Goal: Information Seeking & Learning: Learn about a topic

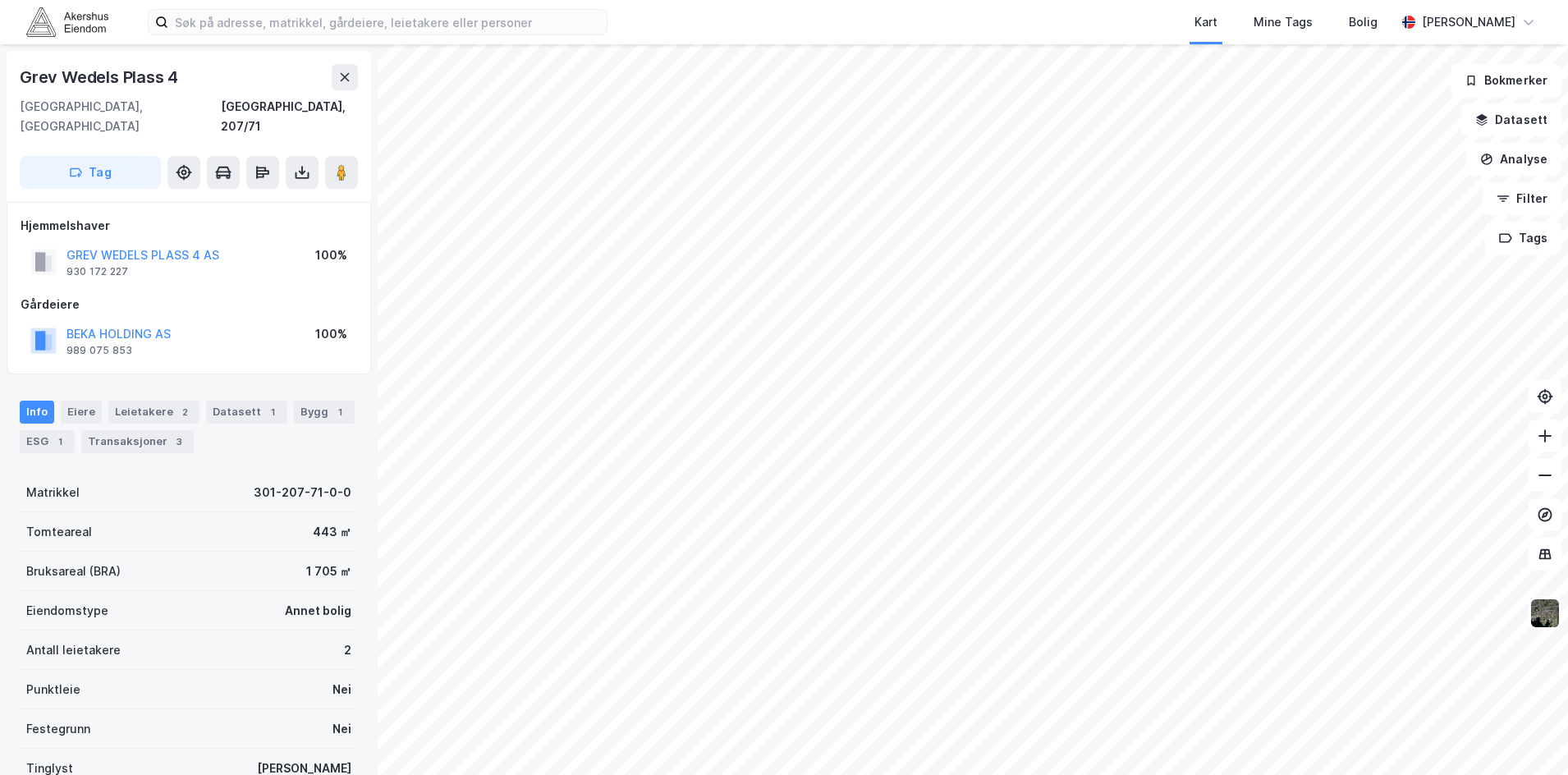
click at [856, 774] on html "Kart Mine Tags Bolig [PERSON_NAME] Grev Wedels Plass 4 [GEOGRAPHIC_DATA], 207/7…" at bounding box center [784, 388] width 1568 height 775
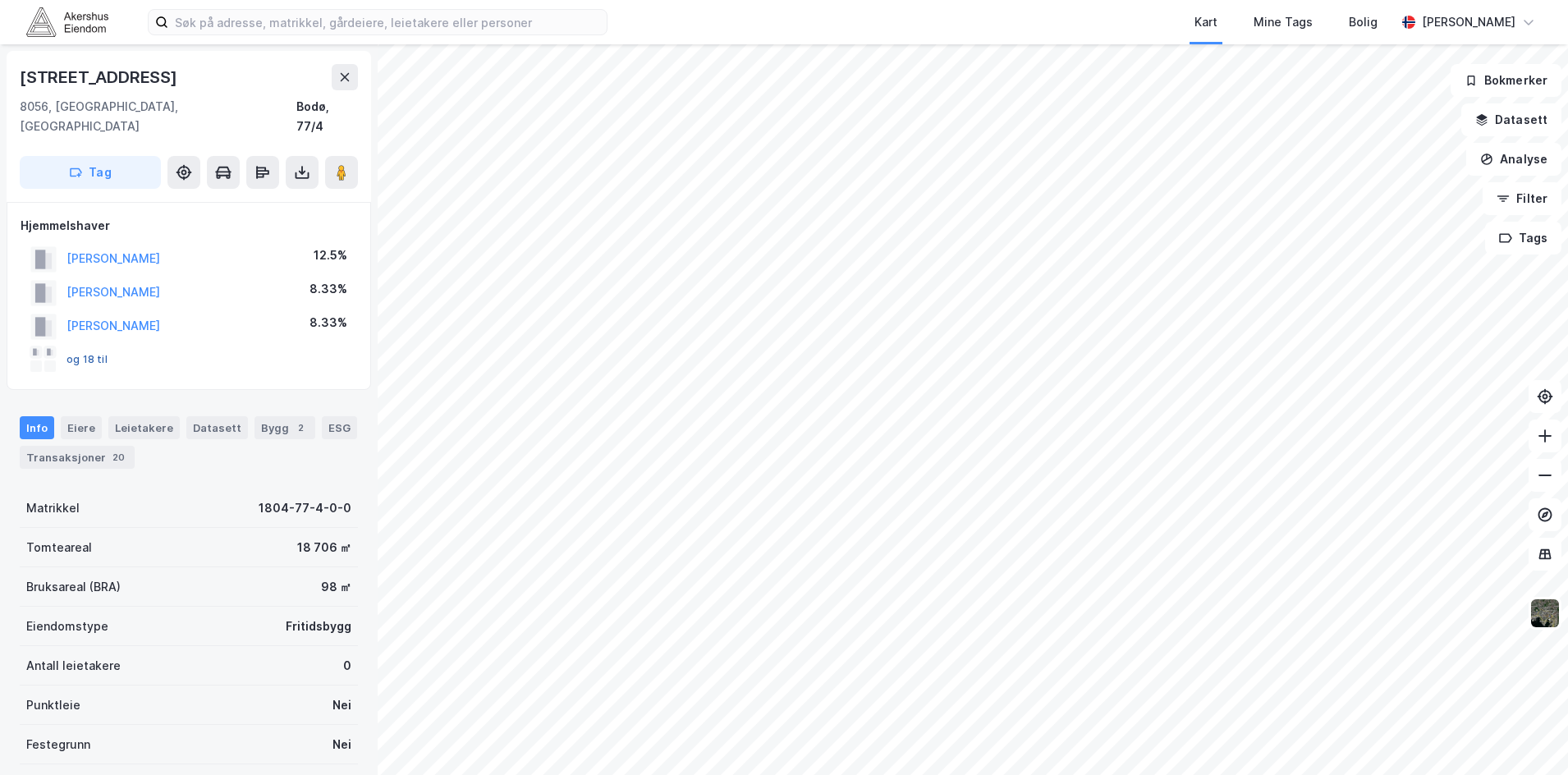
click at [0, 0] on button "og 18 til" at bounding box center [0, 0] width 0 height 0
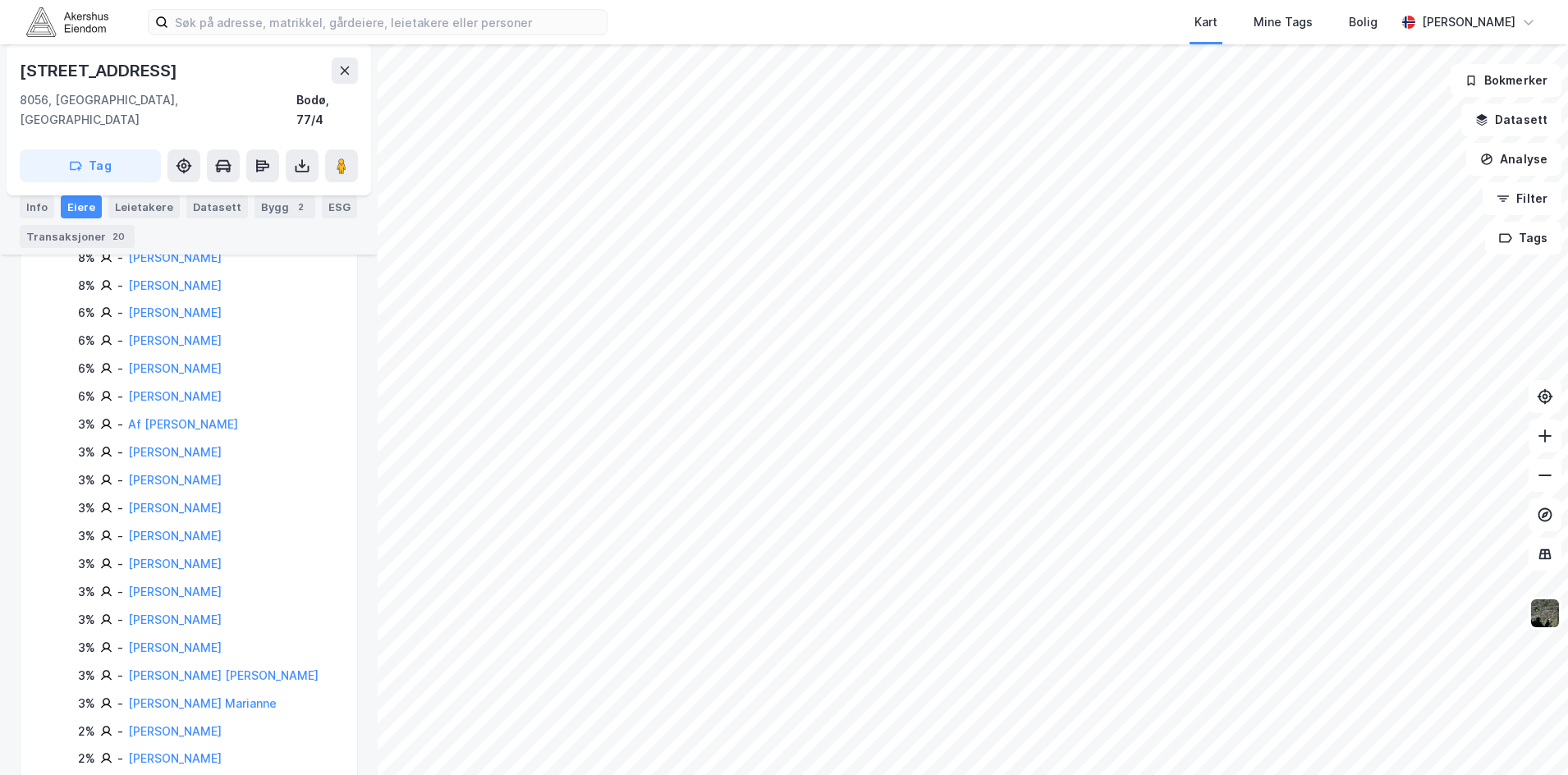
scroll to position [409, 0]
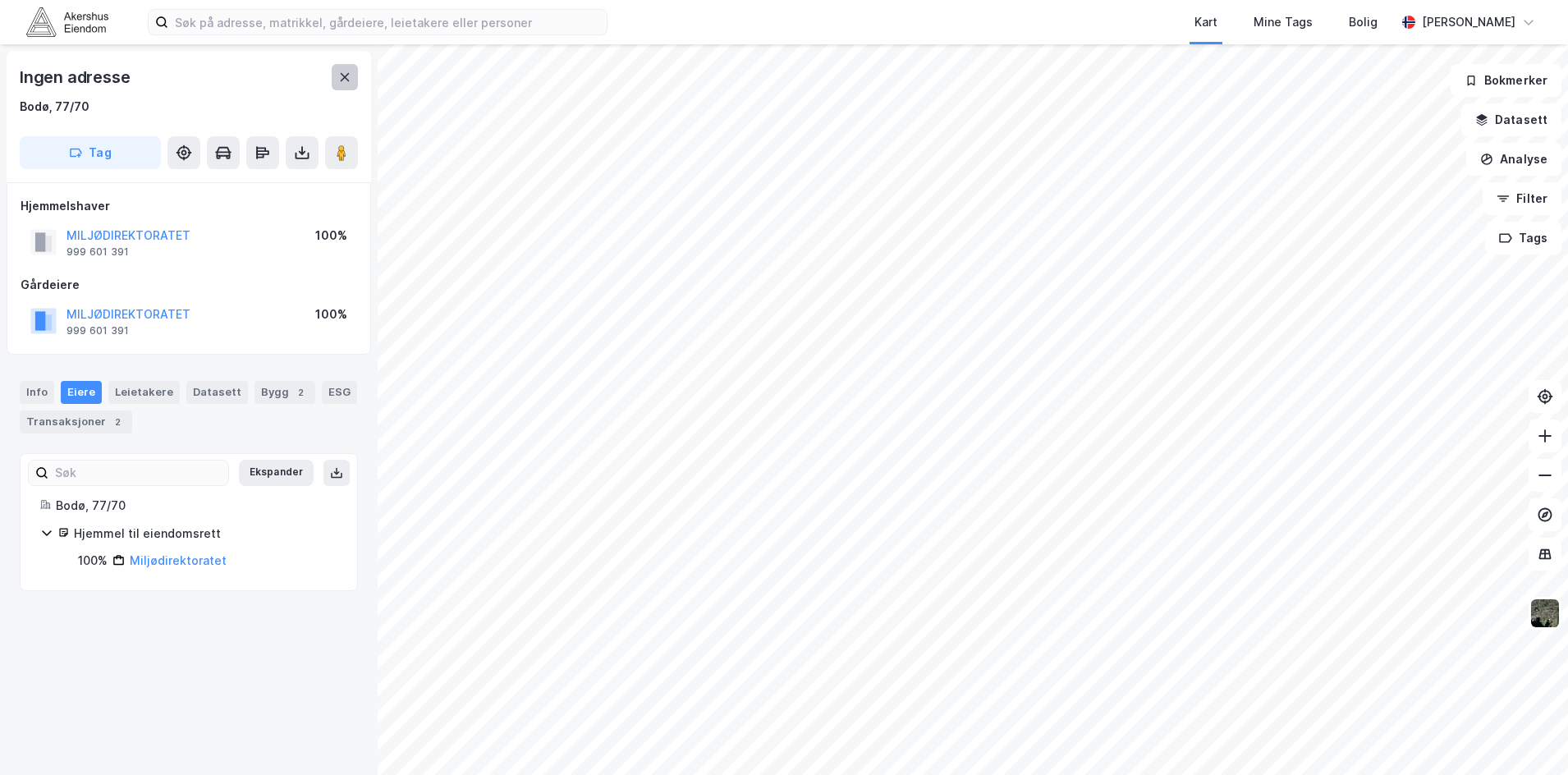
click at [343, 75] on icon at bounding box center [345, 77] width 9 height 8
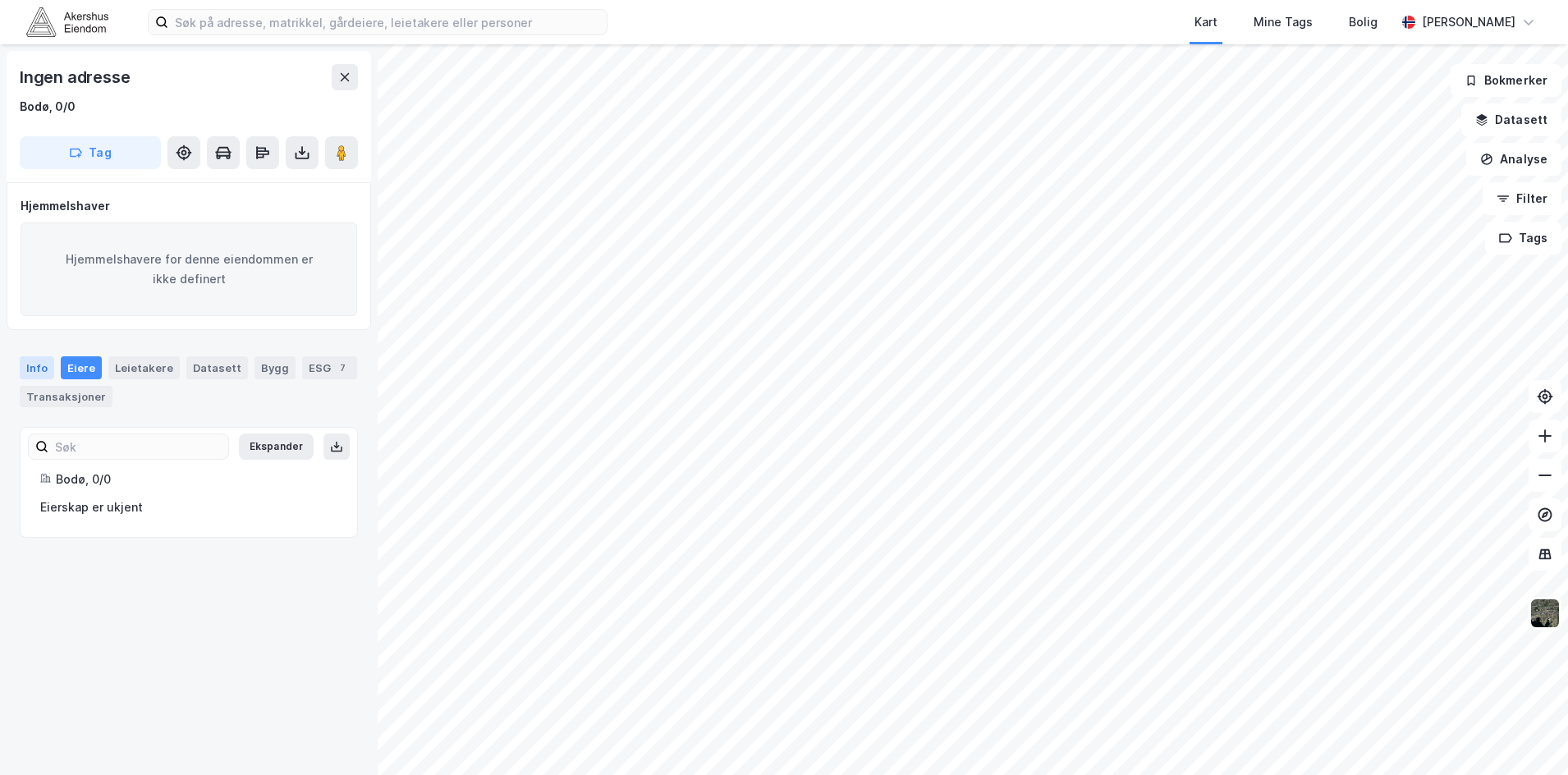
click at [37, 367] on div "Info" at bounding box center [37, 367] width 35 height 23
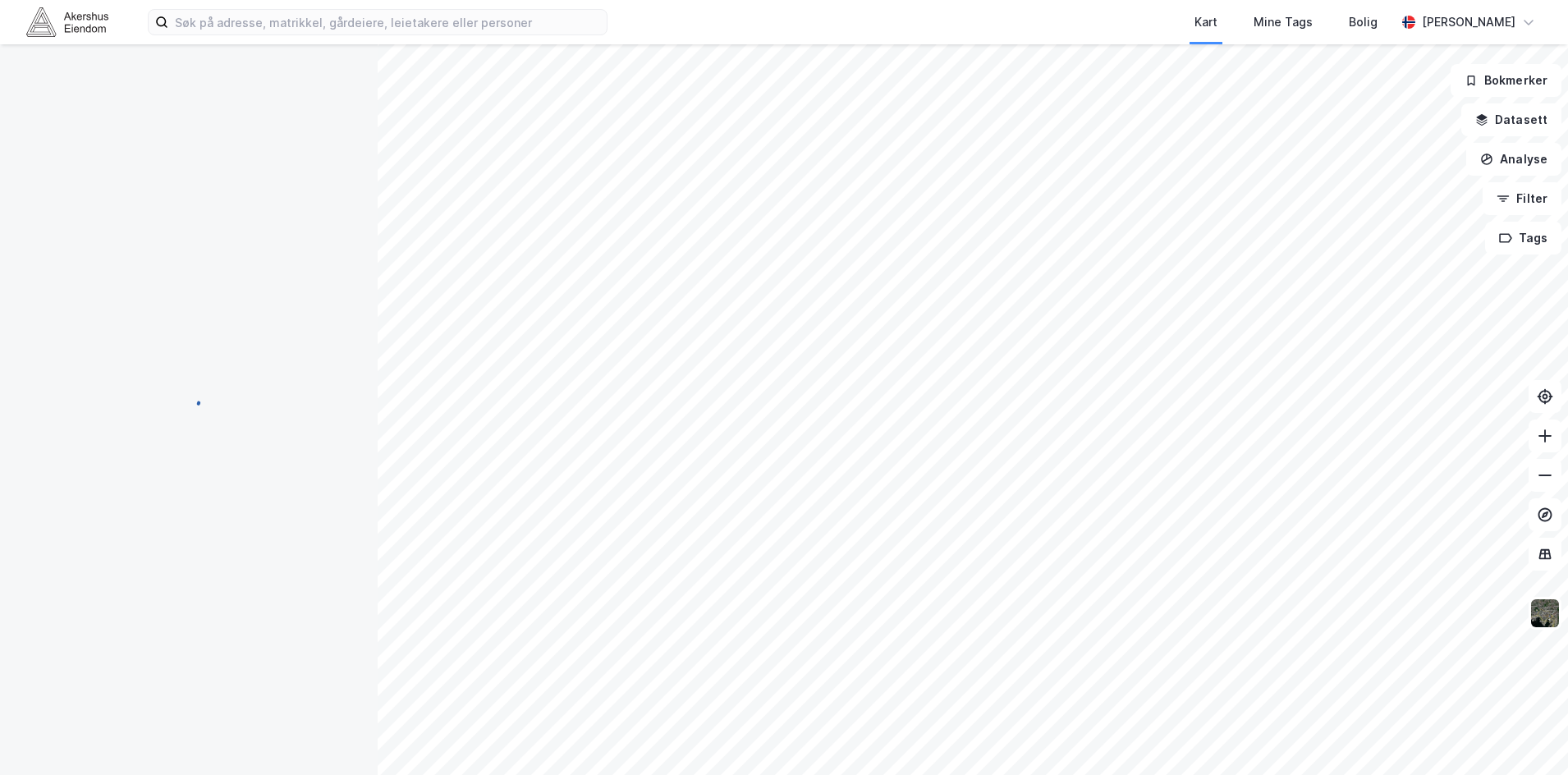
scroll to position [121, 0]
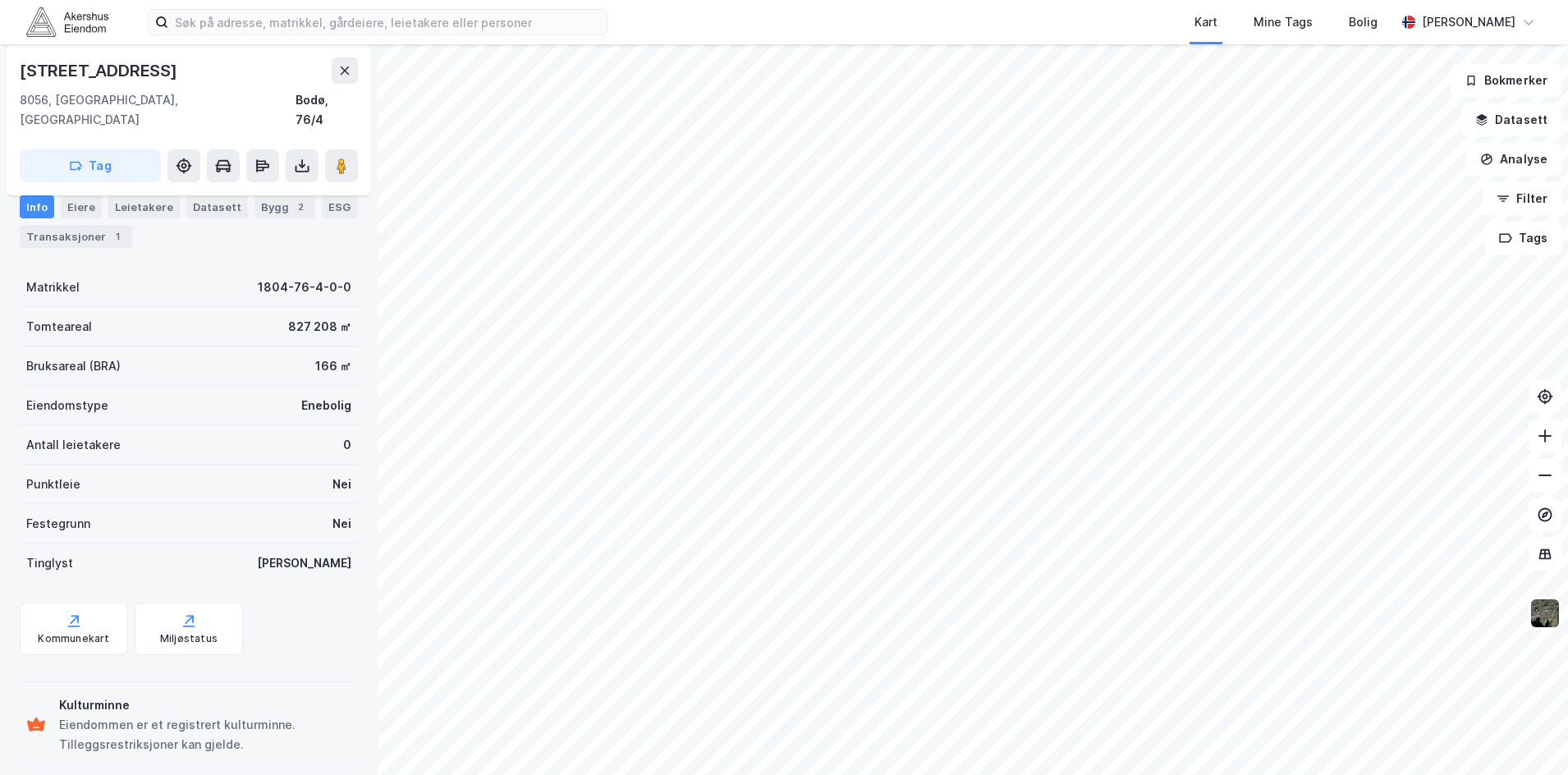
scroll to position [121, 0]
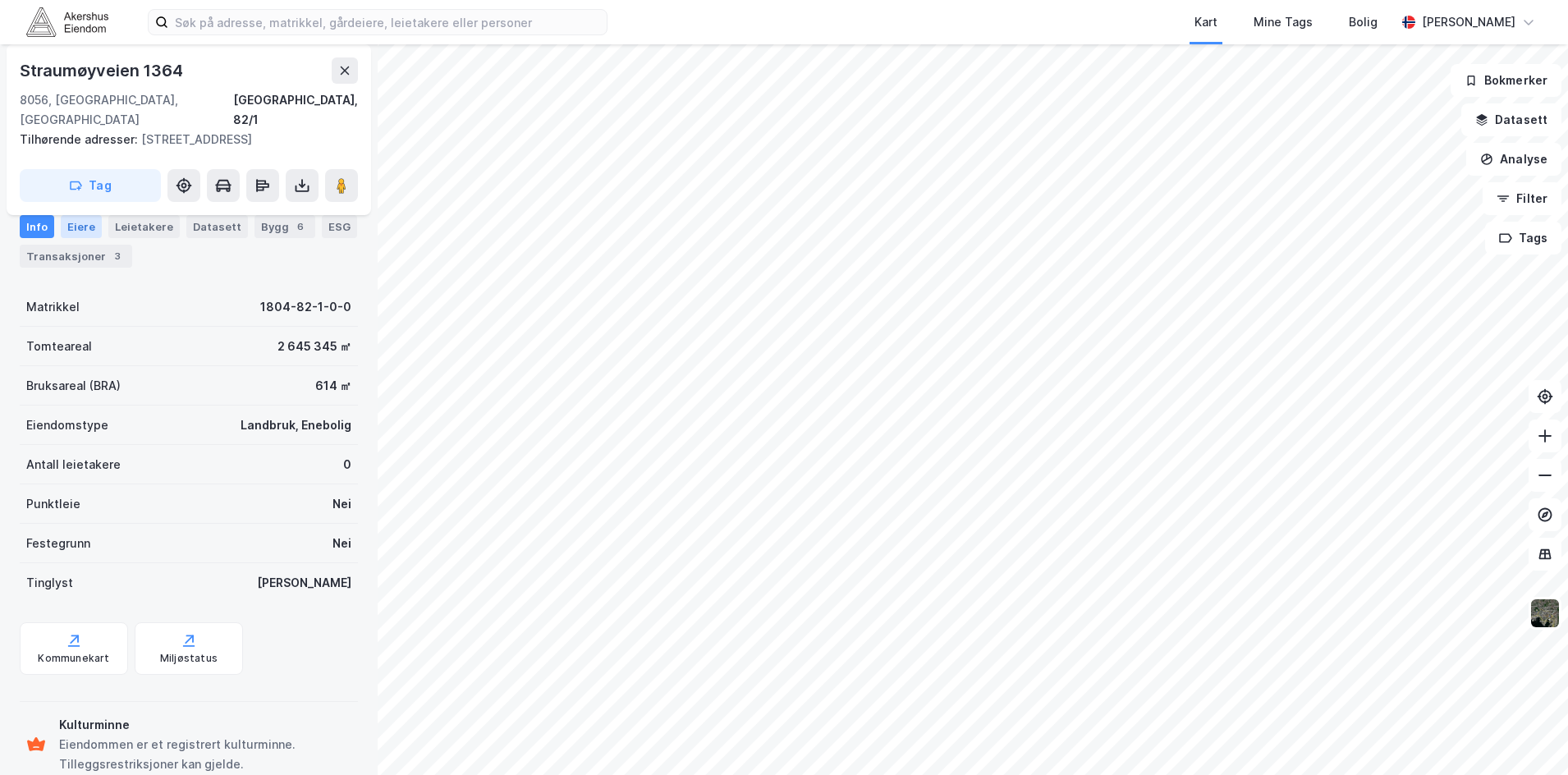
click at [69, 231] on div "Eiere" at bounding box center [81, 226] width 41 height 23
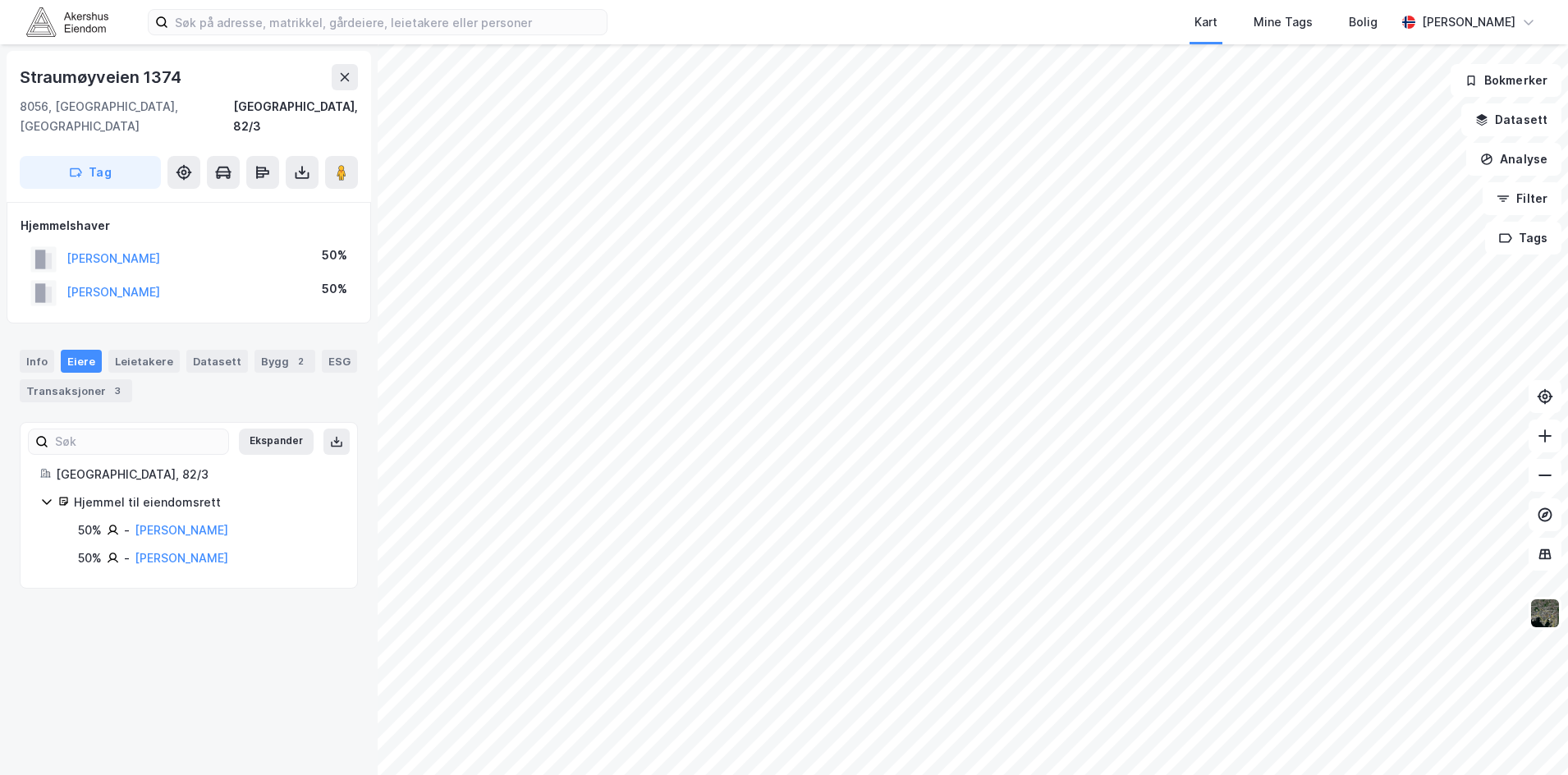
click at [1075, 371] on div "[STREET_ADDRESS], [GEOGRAPHIC_DATA], 82/3 Tag Hjemmelshaver [PERSON_NAME] 50% […" at bounding box center [784, 410] width 1568 height 731
click at [351, 156] on button at bounding box center [342, 173] width 33 height 33
click at [1237, 226] on div "[STREET_ADDRESS], [GEOGRAPHIC_DATA], 82/3 Tag Hjemmelshaver [PERSON_NAME] 50% […" at bounding box center [784, 410] width 1568 height 731
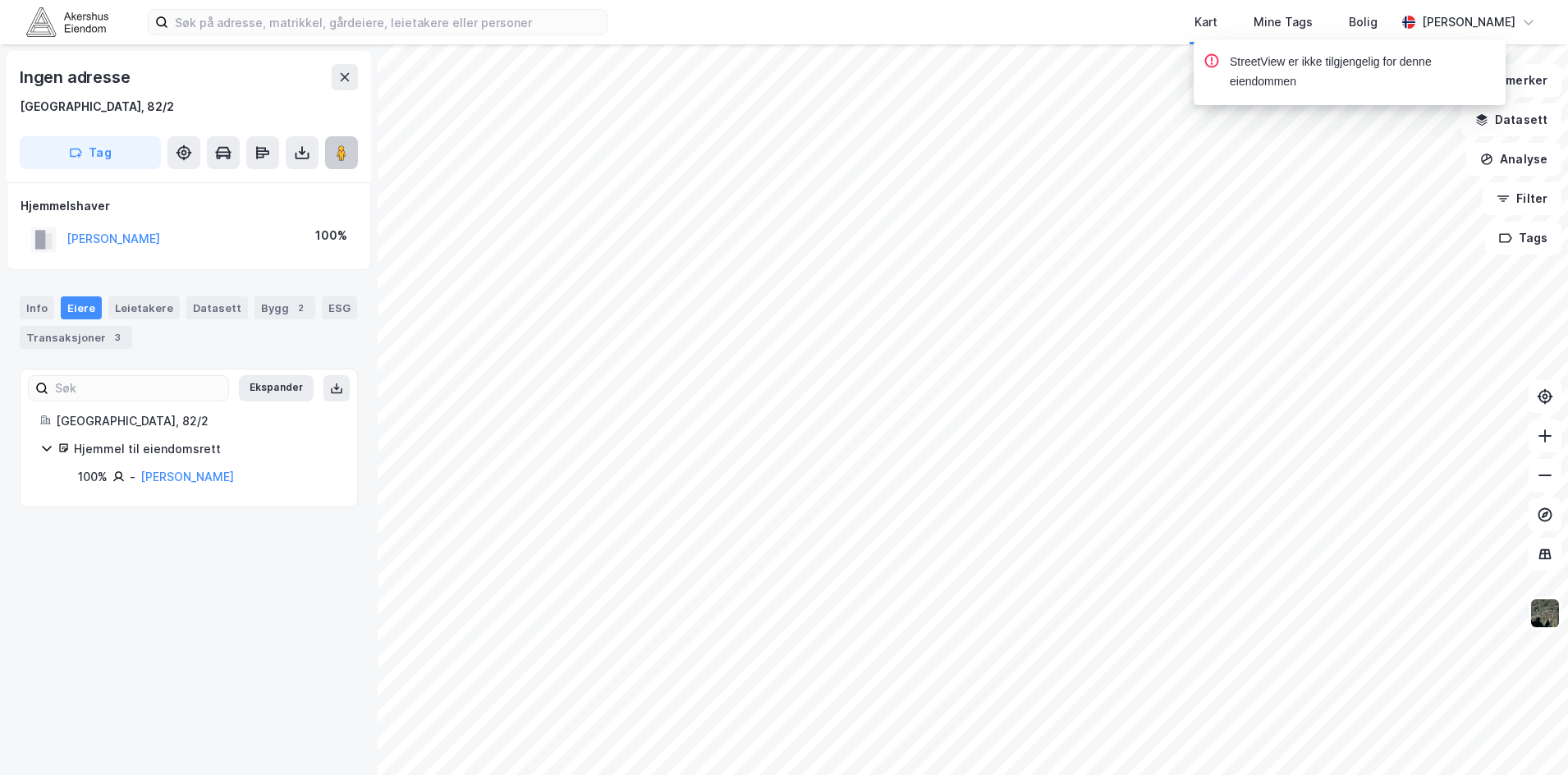
click at [344, 152] on image at bounding box center [342, 152] width 10 height 16
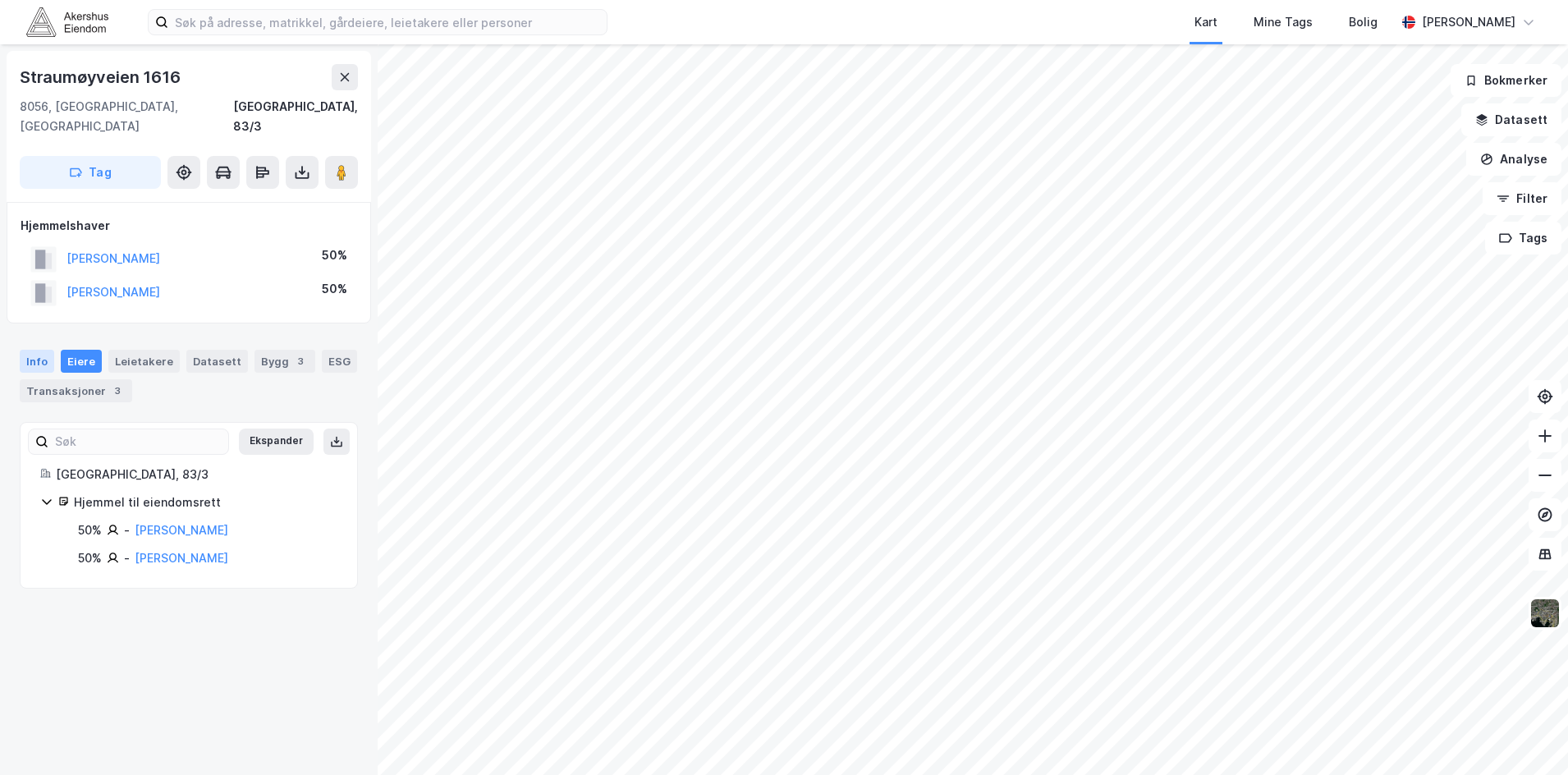
click at [33, 350] on div "Info" at bounding box center [37, 361] width 35 height 23
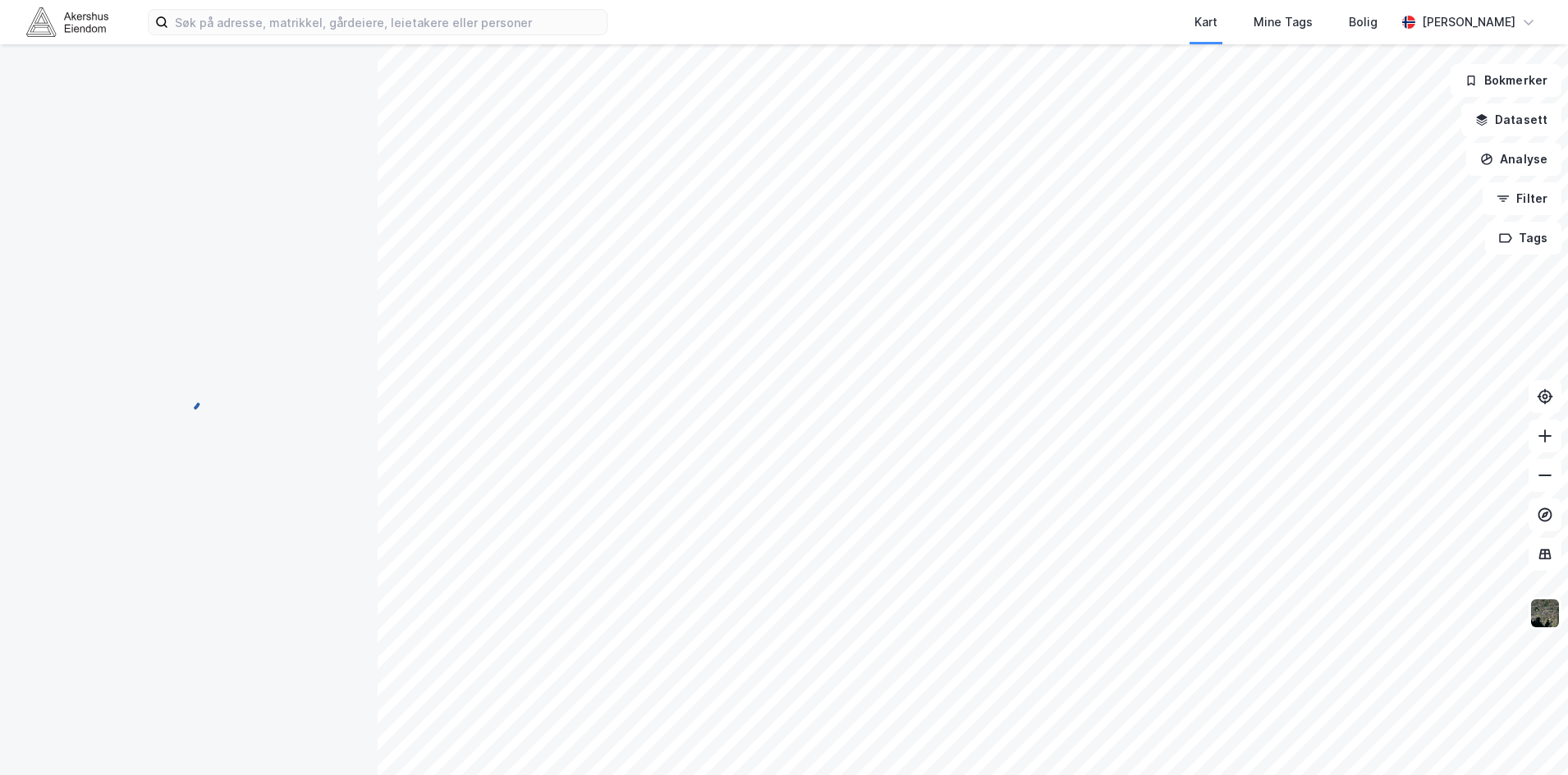
scroll to position [35, 0]
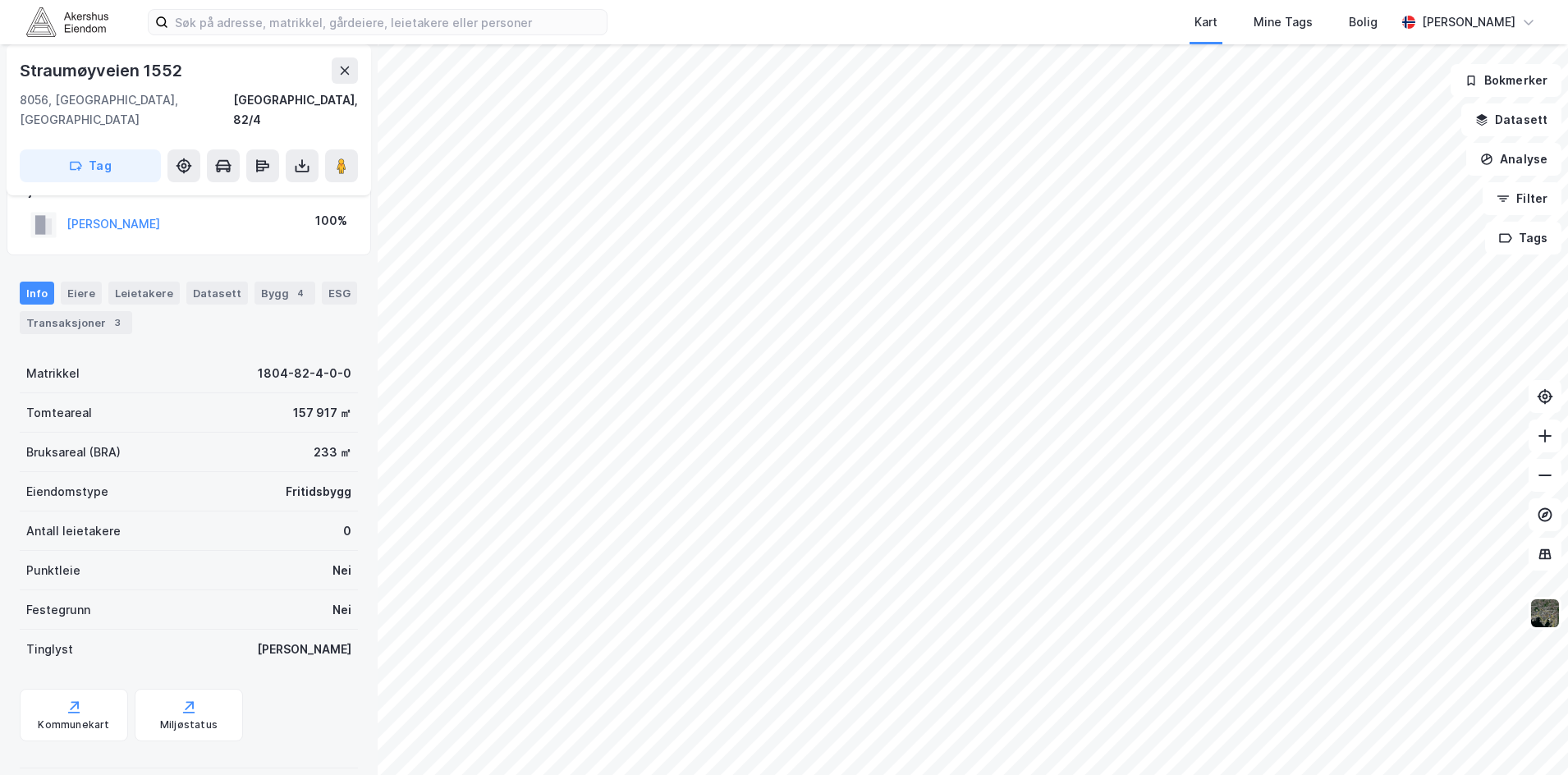
scroll to position [35, 0]
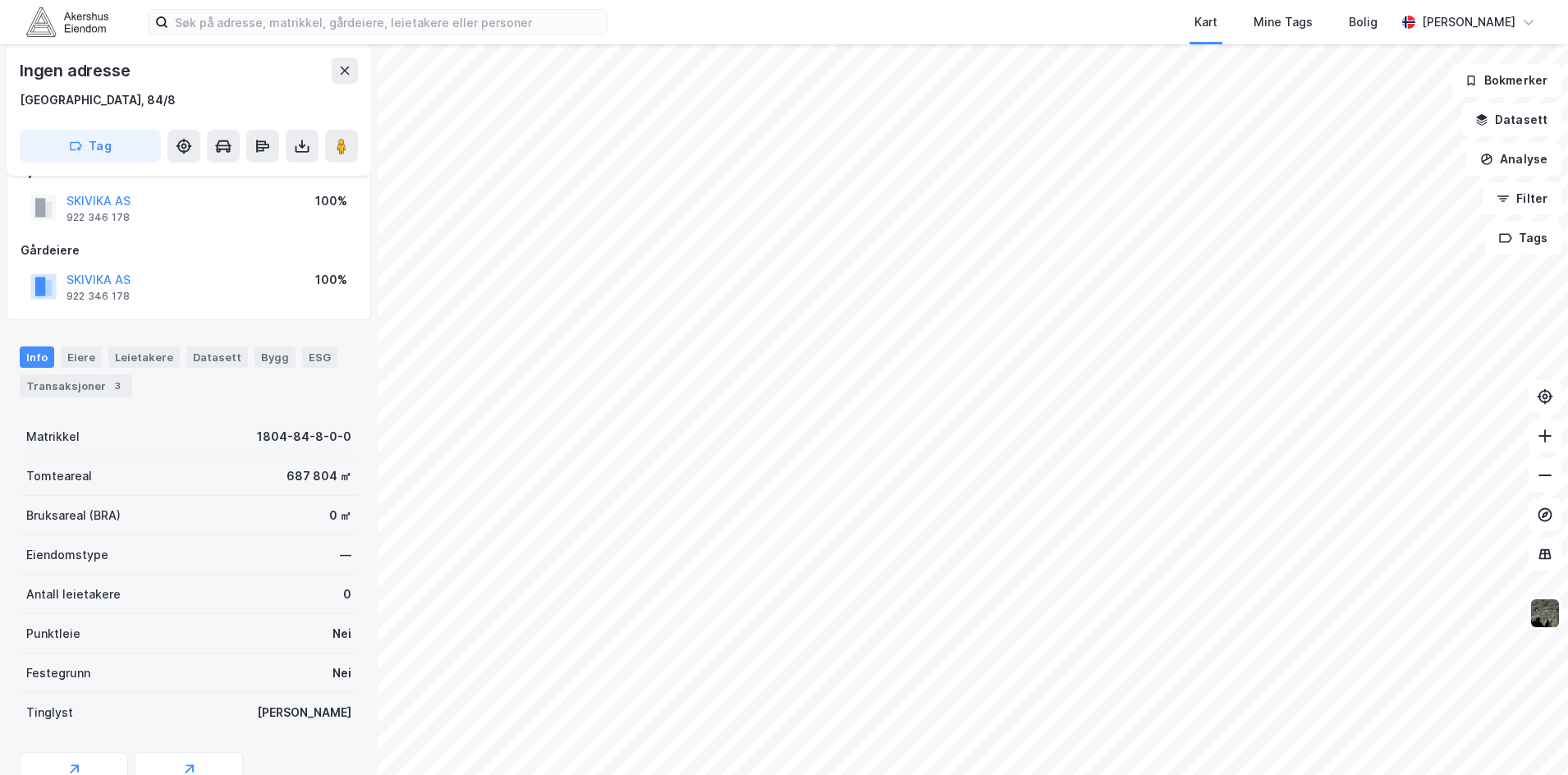
scroll to position [35, 0]
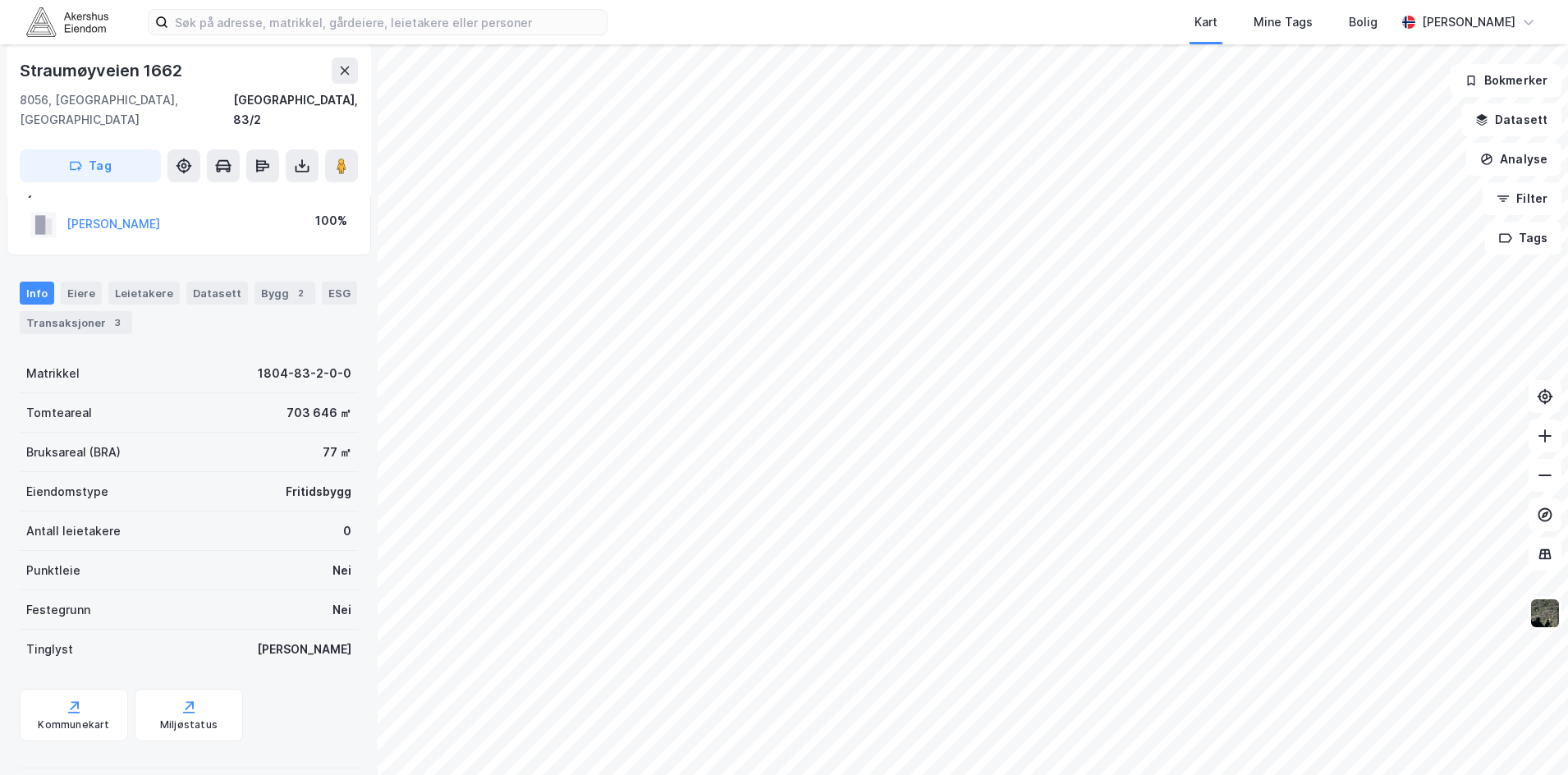
scroll to position [35, 0]
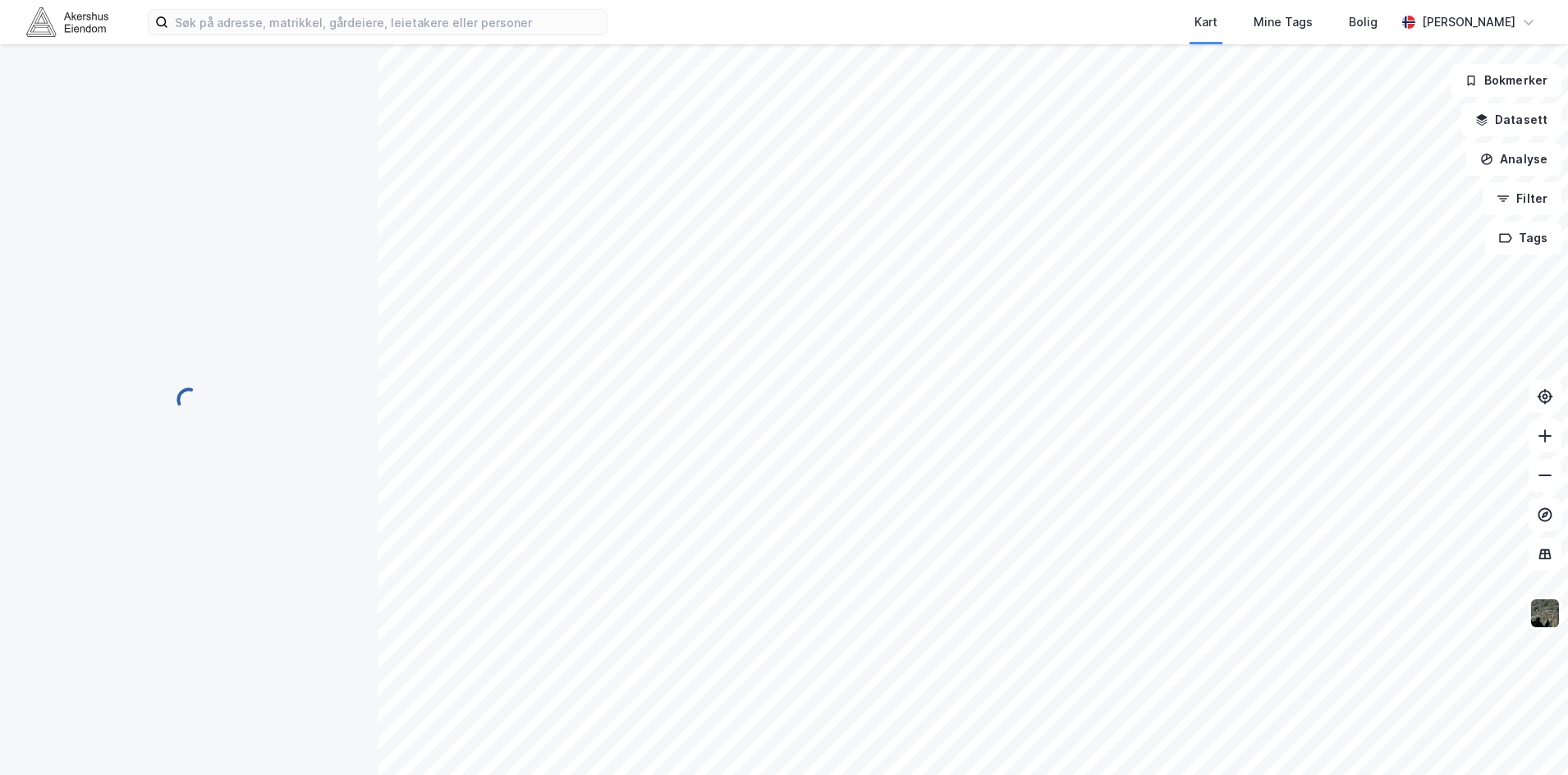
scroll to position [35, 0]
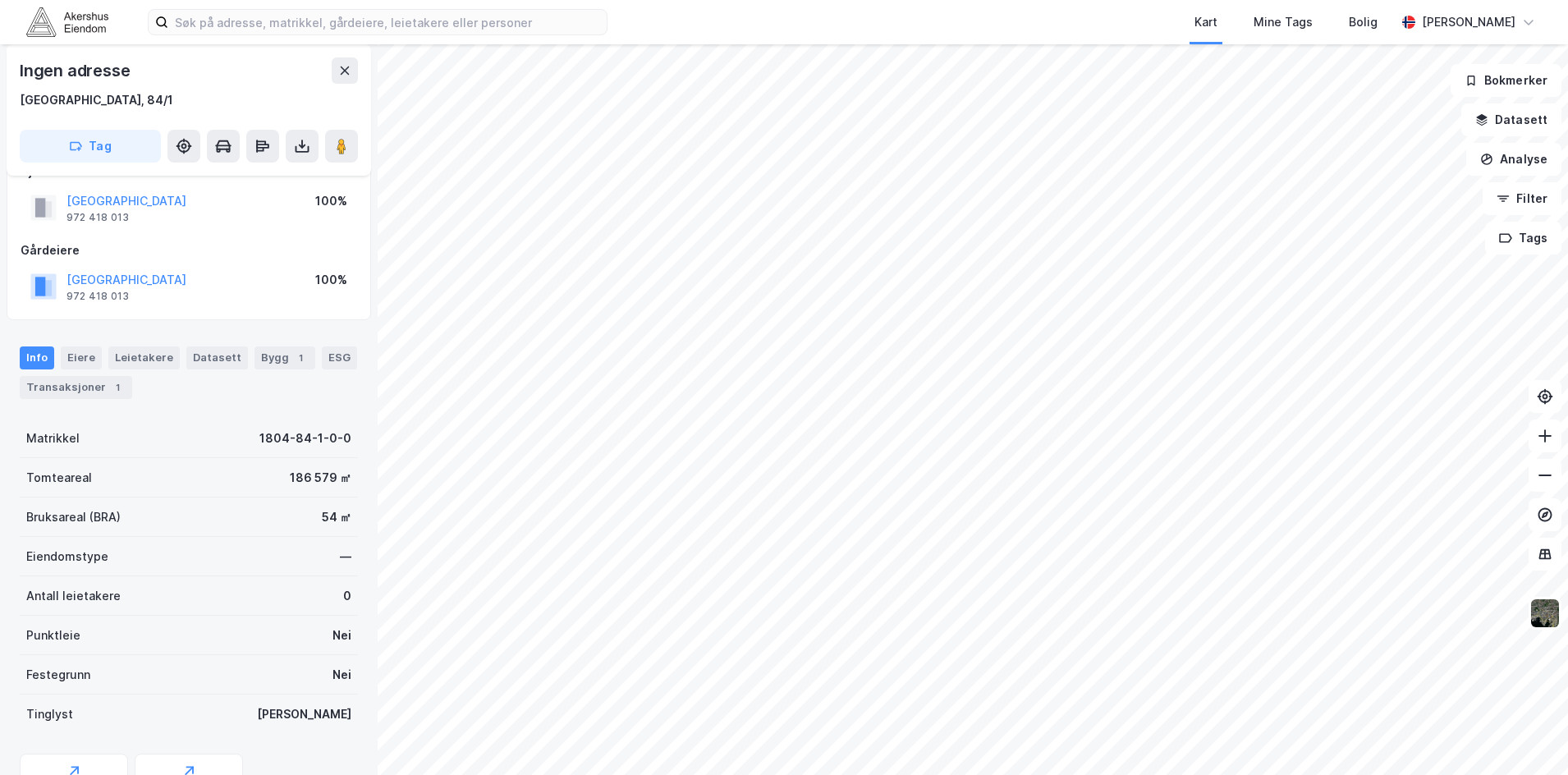
scroll to position [35, 0]
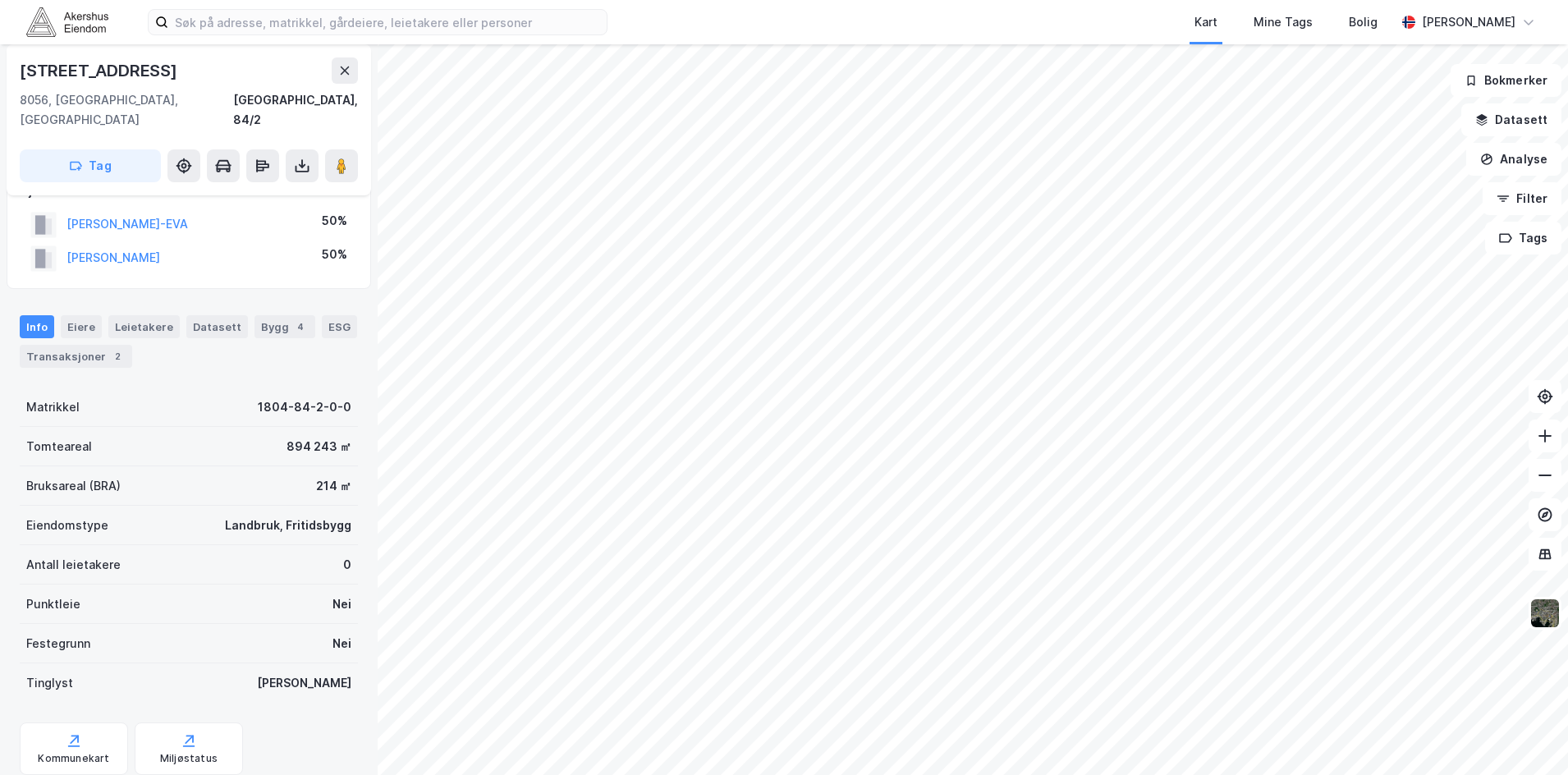
scroll to position [35, 0]
